Goal: Task Accomplishment & Management: Manage account settings

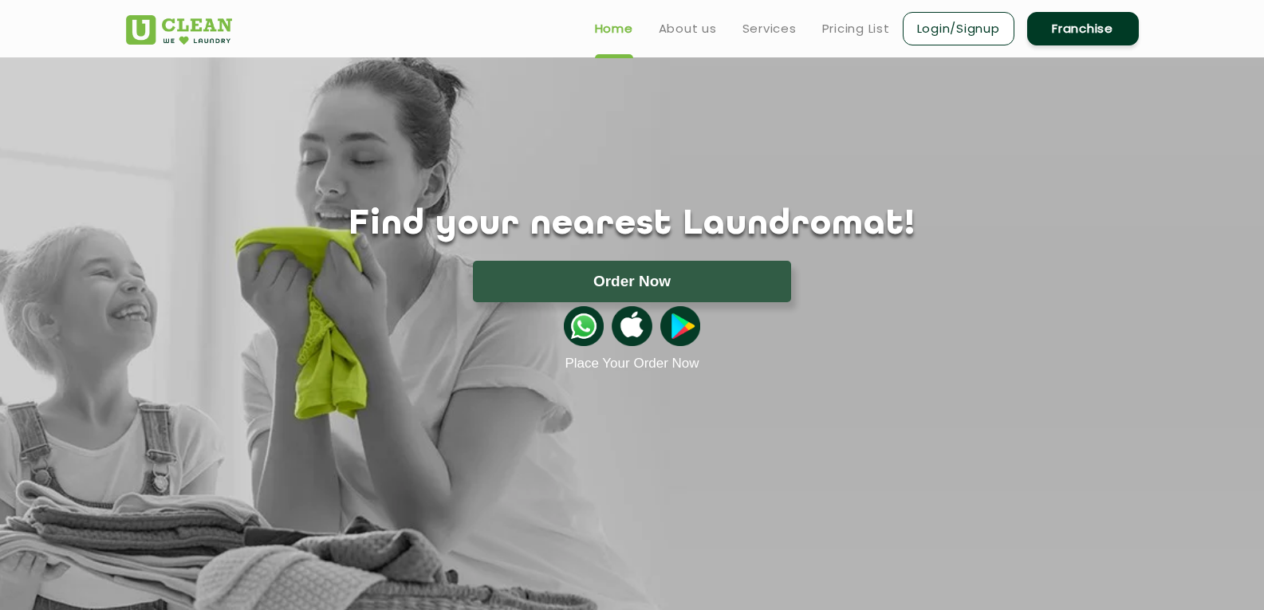
click at [939, 31] on link "Login/Signup" at bounding box center [959, 28] width 112 height 33
